Goal: Check status: Check status

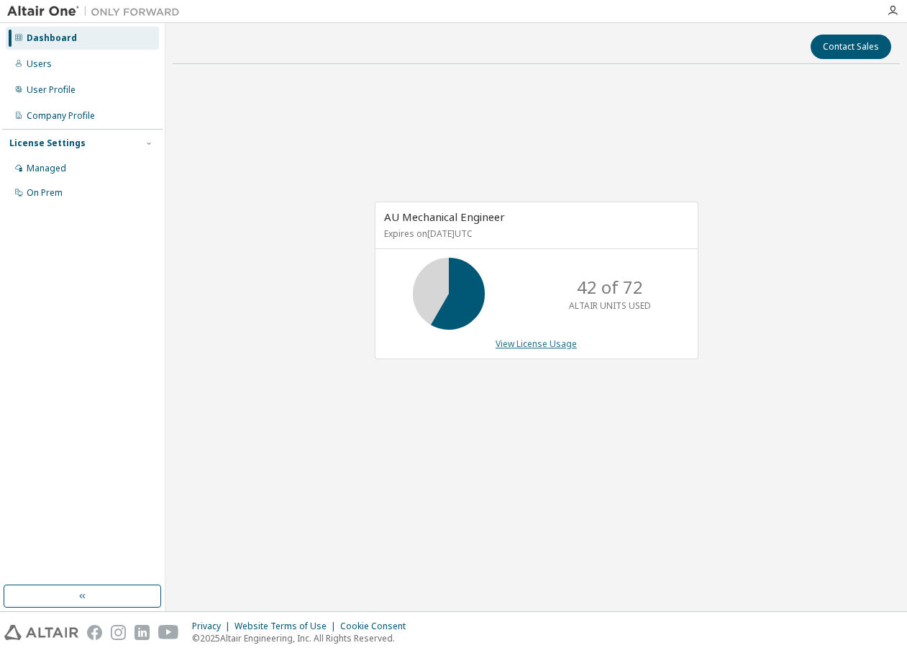
click at [532, 349] on link "View License Usage" at bounding box center [536, 344] width 81 height 12
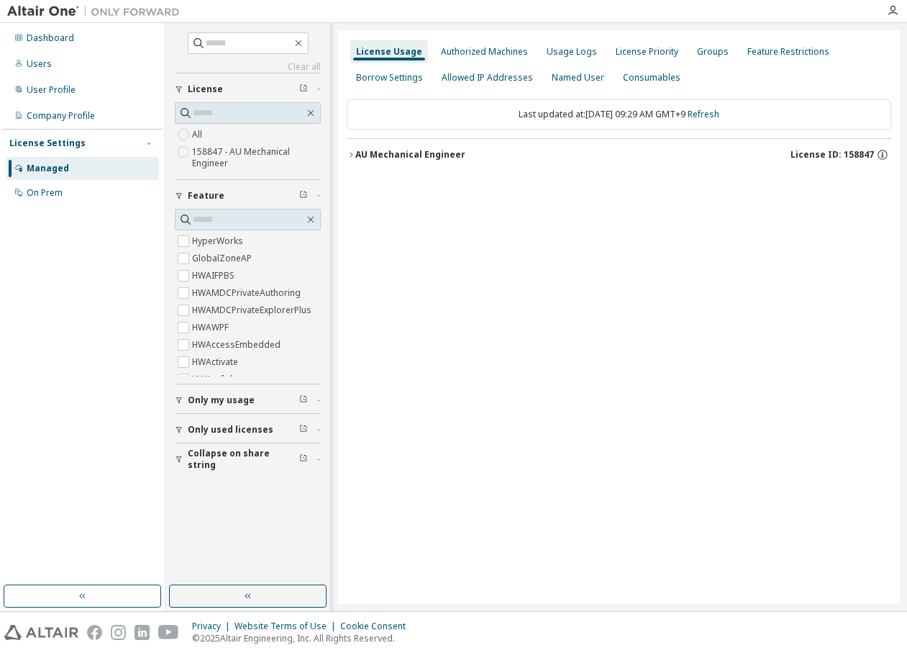
click at [394, 156] on div "AU Mechanical Engineer" at bounding box center [410, 155] width 110 height 12
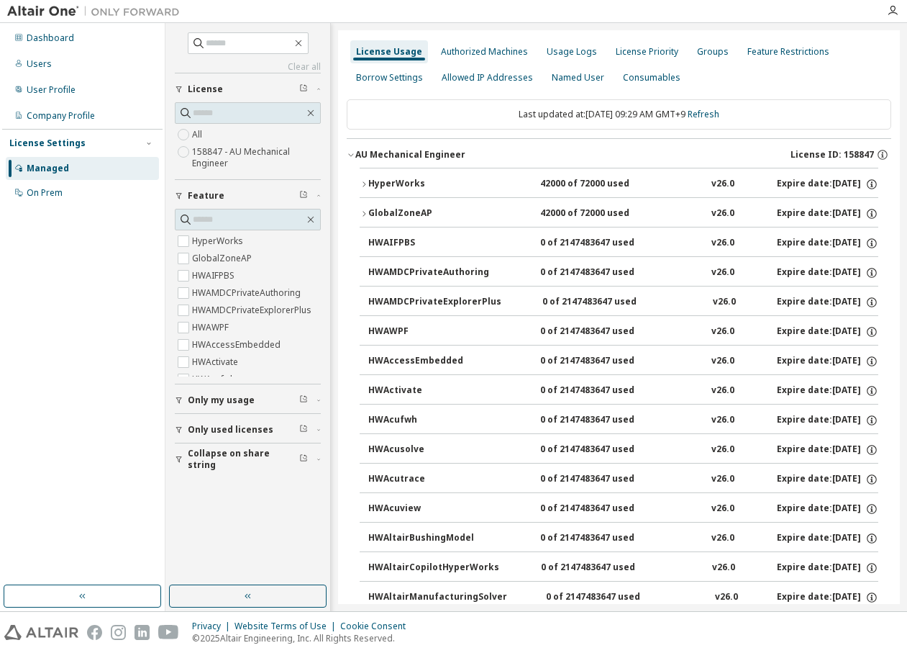
click at [390, 183] on div "HyperWorks" at bounding box center [433, 184] width 130 height 13
